Goal: Task Accomplishment & Management: Use online tool/utility

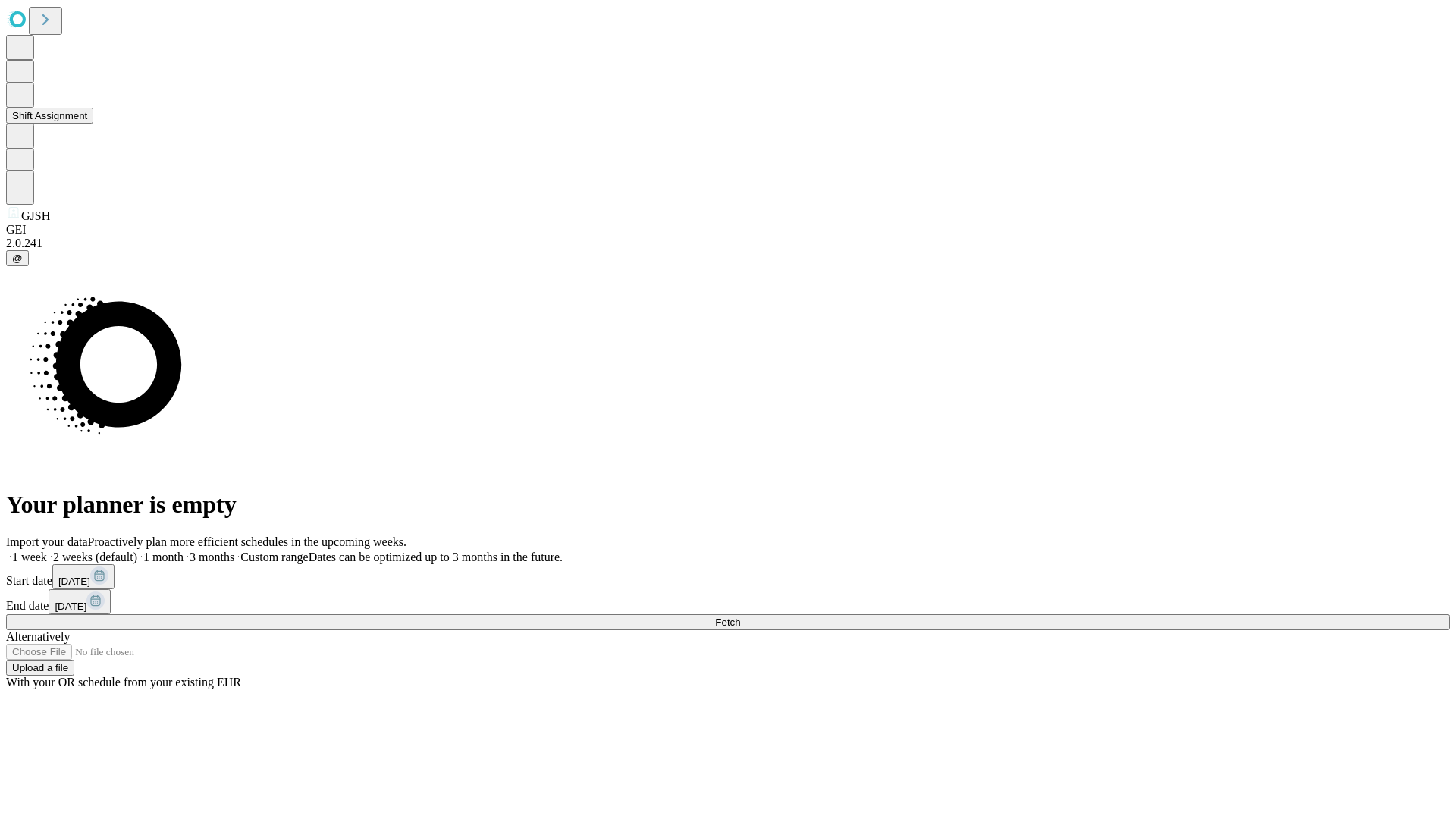
click at [94, 123] on button "Shift Assignment" at bounding box center [49, 116] width 87 height 16
